Goal: Information Seeking & Learning: Learn about a topic

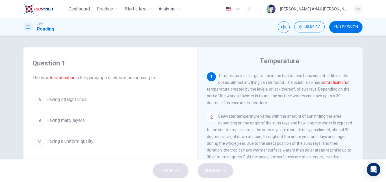
click at [258, 103] on div "1 Temperature is a large factor in the habitat and behaviors of all life. In th…" at bounding box center [280, 89] width 147 height 34
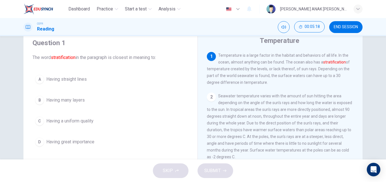
scroll to position [20, 0]
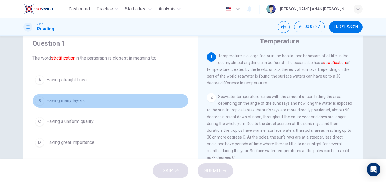
click at [72, 104] on span "Having many layers" at bounding box center [65, 101] width 38 height 7
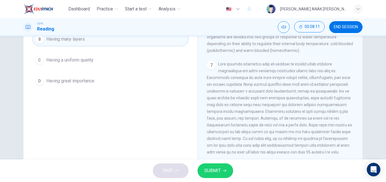
scroll to position [82, 0]
click at [215, 175] on button "SUBMIT" at bounding box center [216, 171] width 36 height 15
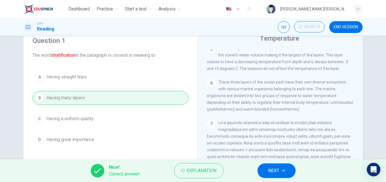
scroll to position [22, 0]
click at [276, 170] on span "NEXT" at bounding box center [273, 171] width 11 height 8
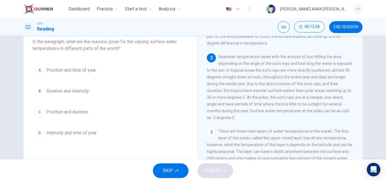
scroll to position [36, 0]
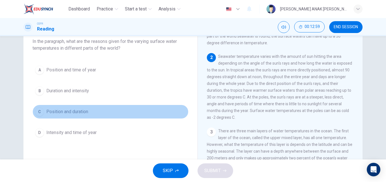
click at [74, 108] on button "C Position and duration" at bounding box center [111, 112] width 156 height 14
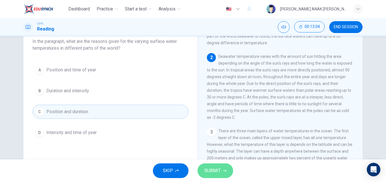
click at [229, 168] on button "SUBMIT" at bounding box center [216, 171] width 36 height 15
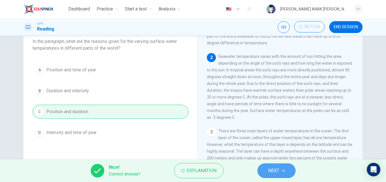
click at [271, 169] on span "NEXT" at bounding box center [273, 171] width 11 height 8
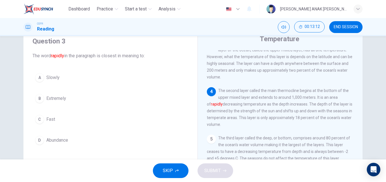
scroll to position [126, 0]
click at [46, 117] on span "Fast" at bounding box center [50, 119] width 9 height 7
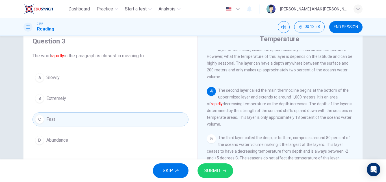
click at [223, 170] on icon "button" at bounding box center [224, 170] width 3 height 3
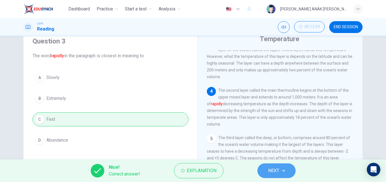
click at [270, 174] on span "NEXT" at bounding box center [273, 171] width 11 height 8
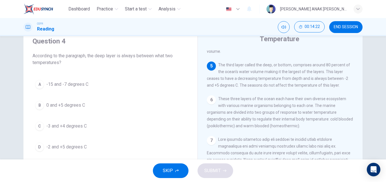
scroll to position [200, 0]
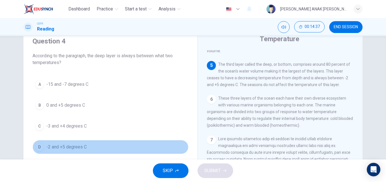
click at [65, 146] on span "-2 and +5 degrees C" at bounding box center [66, 147] width 40 height 7
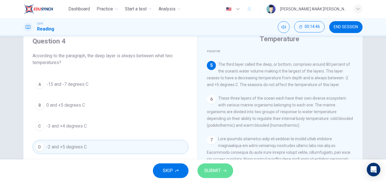
click at [225, 166] on button "SUBMIT" at bounding box center [216, 171] width 36 height 15
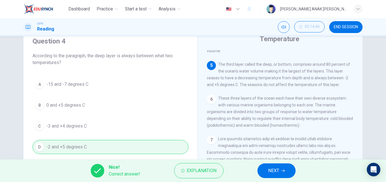
click at [273, 167] on button "NEXT" at bounding box center [277, 171] width 38 height 15
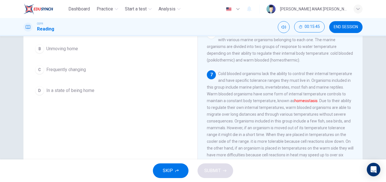
scroll to position [72, 0]
click at [211, 88] on div "7 Cold blooded organisms lack the ability to control their internal temperature…" at bounding box center [280, 117] width 147 height 95
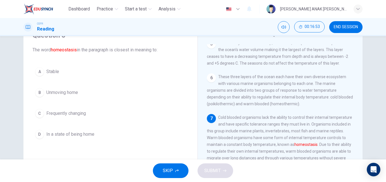
scroll to position [27, 0]
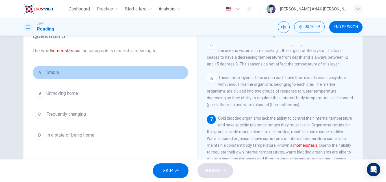
click at [52, 73] on span "Stable" at bounding box center [52, 72] width 13 height 7
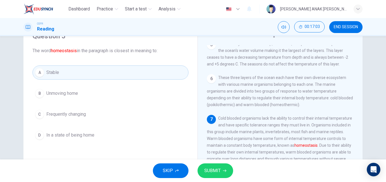
click at [225, 173] on button "SUBMIT" at bounding box center [216, 171] width 36 height 15
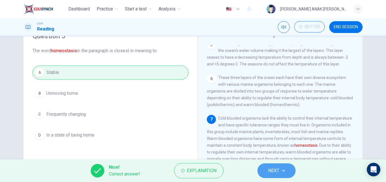
click at [276, 168] on span "NEXT" at bounding box center [273, 171] width 11 height 8
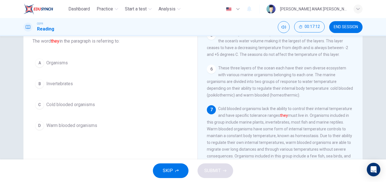
scroll to position [35, 0]
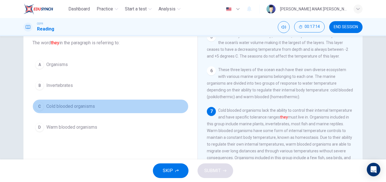
click at [87, 108] on span "Cold blooded organisms" at bounding box center [70, 106] width 49 height 7
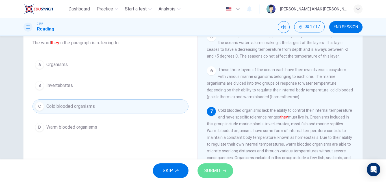
click at [223, 173] on button "SUBMIT" at bounding box center [216, 171] width 36 height 15
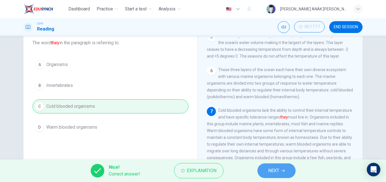
click at [270, 170] on span "NEXT" at bounding box center [273, 171] width 11 height 8
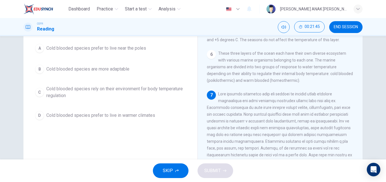
scroll to position [51, 0]
click at [303, 100] on div "7" at bounding box center [280, 138] width 147 height 95
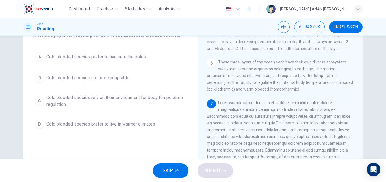
scroll to position [221, 0]
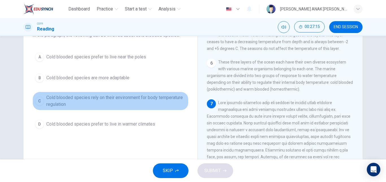
click at [86, 100] on span "Cold blooded species rely on their environment for body temperature regulation" at bounding box center [116, 101] width 140 height 14
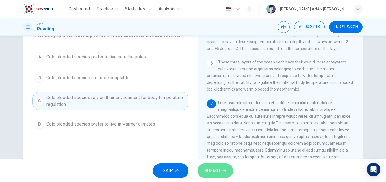
click at [228, 172] on button "SUBMIT" at bounding box center [216, 171] width 36 height 15
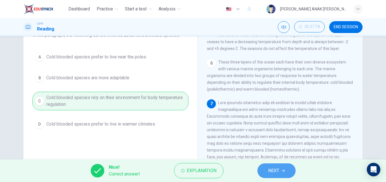
click at [273, 167] on button "NEXT" at bounding box center [277, 171] width 38 height 15
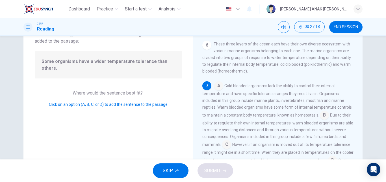
scroll to position [222, 0]
click at [219, 87] on input at bounding box center [218, 86] width 9 height 9
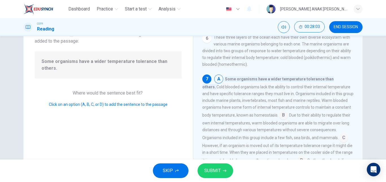
click at [279, 119] on input at bounding box center [283, 115] width 9 height 9
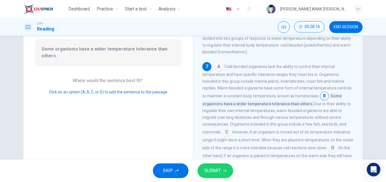
scroll to position [55, 0]
click at [226, 132] on input at bounding box center [226, 133] width 9 height 9
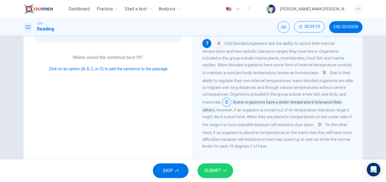
scroll to position [79, 0]
click at [222, 167] on button "SUBMIT" at bounding box center [216, 171] width 36 height 15
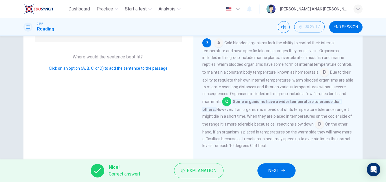
click at [275, 172] on span "NEXT" at bounding box center [273, 171] width 11 height 8
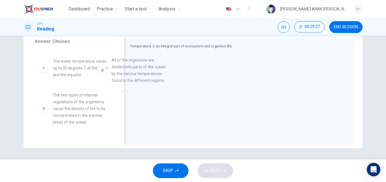
scroll to position [29, 0]
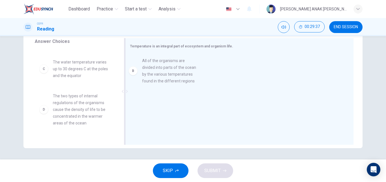
drag, startPoint x: 75, startPoint y: 72, endPoint x: 170, endPoint y: 72, distance: 95.0
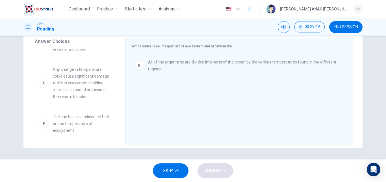
scroll to position [105, 0]
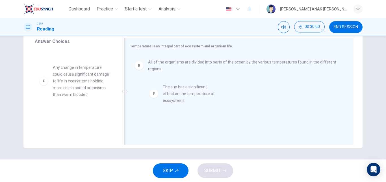
drag, startPoint x: 57, startPoint y: 121, endPoint x: 170, endPoint y: 93, distance: 116.2
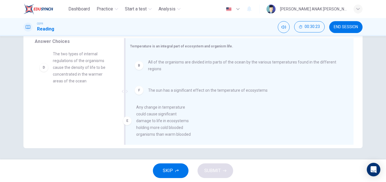
scroll to position [13, 0]
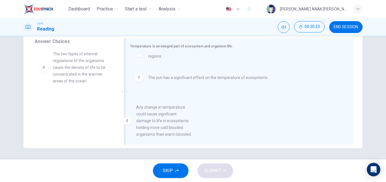
drag, startPoint x: 73, startPoint y: 114, endPoint x: 179, endPoint y: 118, distance: 106.4
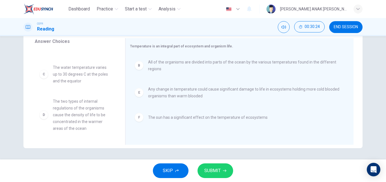
scroll to position [24, 0]
click at [210, 168] on span "SUBMIT" at bounding box center [212, 171] width 16 height 8
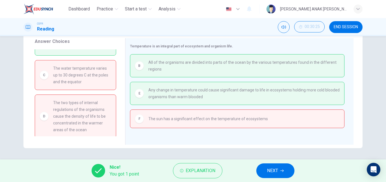
scroll to position [0, 0]
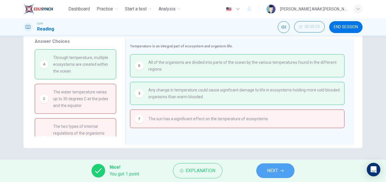
click at [272, 168] on span "NEXT" at bounding box center [272, 171] width 11 height 8
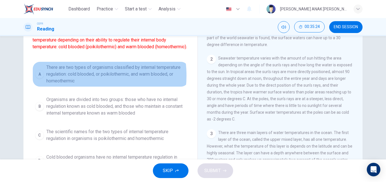
click at [70, 85] on span "There are two types of organisms classified by internal temperature regulation:…" at bounding box center [116, 74] width 140 height 20
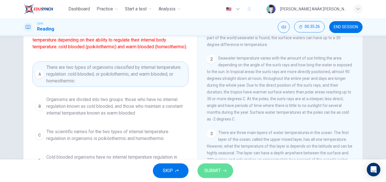
click at [215, 168] on span "SUBMIT" at bounding box center [212, 171] width 16 height 8
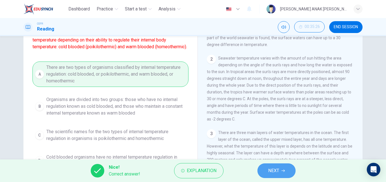
click at [278, 170] on span "NEXT" at bounding box center [273, 171] width 11 height 8
